Goal: Use online tool/utility: Utilize a website feature to perform a specific function

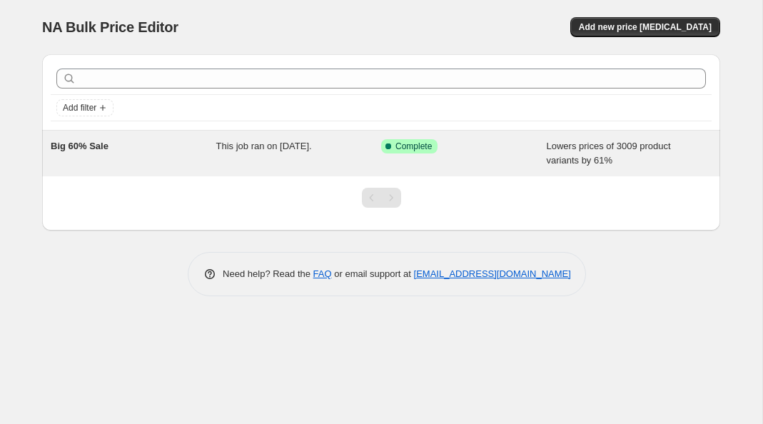
click at [134, 147] on div "Big 60% Sale" at bounding box center [134, 153] width 166 height 29
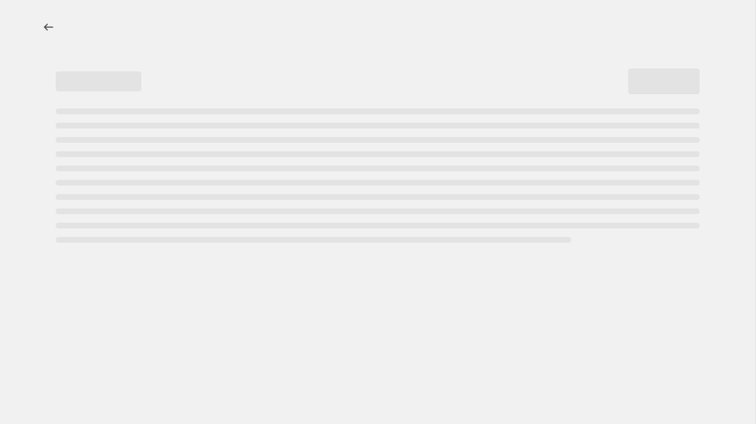
select select "percentage"
select select "collection"
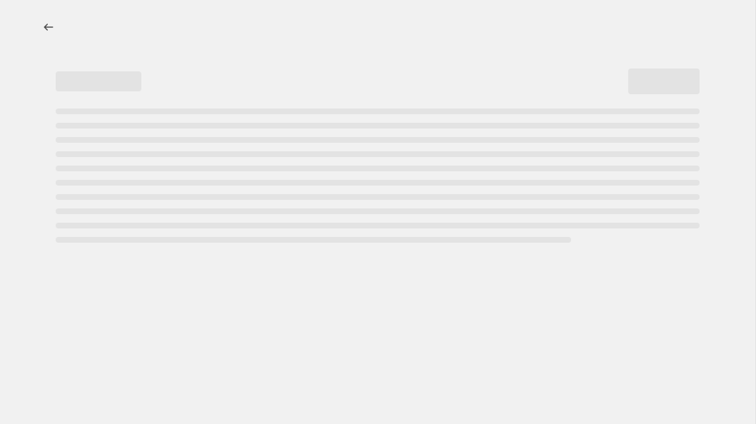
select select "collection"
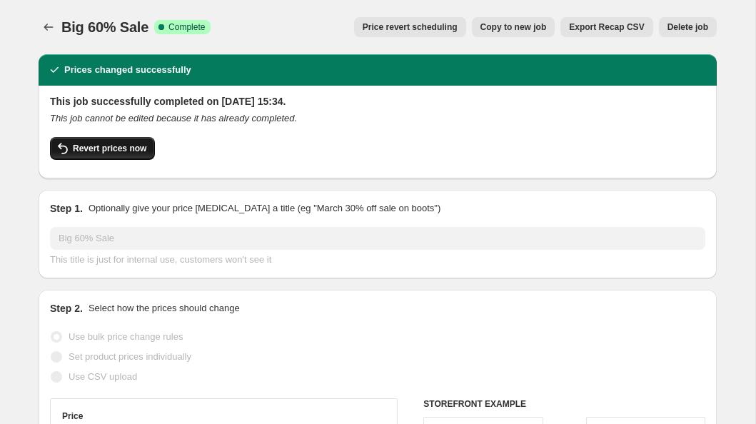
click at [120, 149] on span "Revert prices now" at bounding box center [110, 148] width 74 height 11
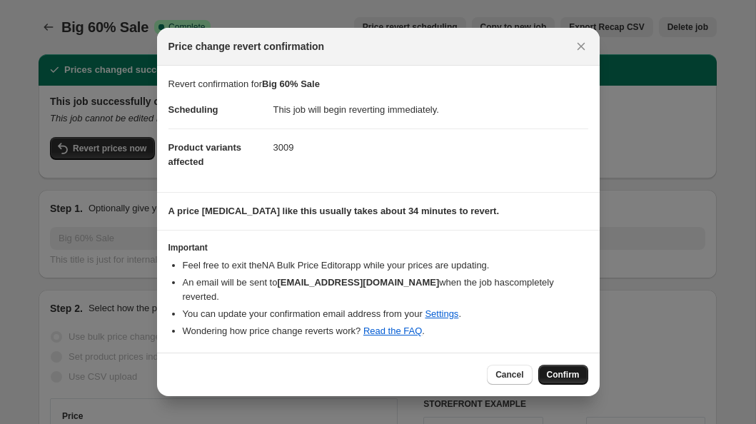
click at [573, 369] on span "Confirm" at bounding box center [563, 374] width 33 height 11
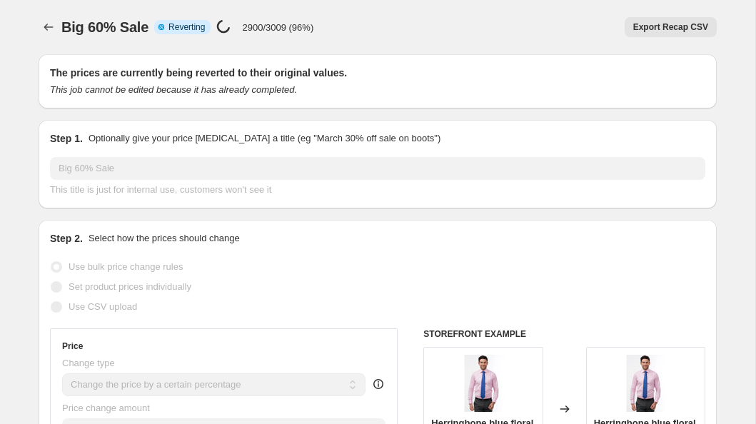
select select "percentage"
select select "collection"
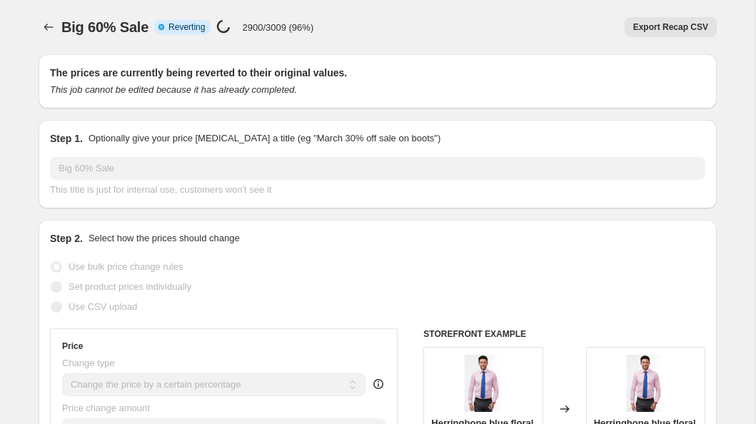
select select "collection"
